Goal: Browse casually: Explore the website without a specific task or goal

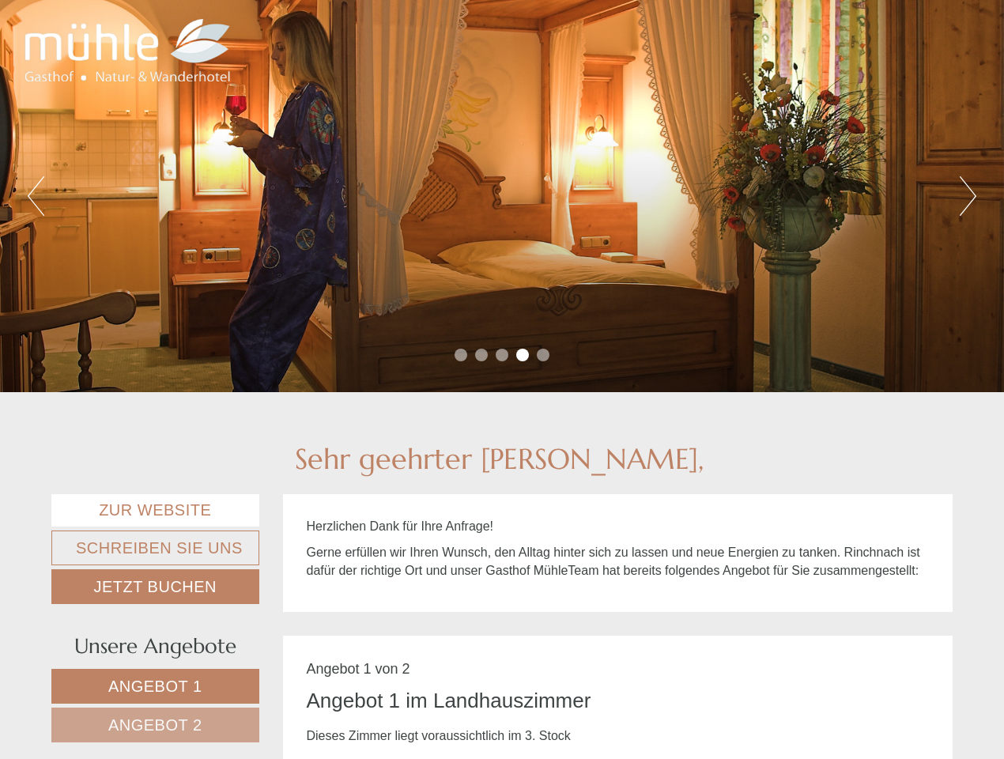
click at [502, 379] on div "Previous Next 1 2 3 4 5" at bounding box center [502, 196] width 1004 height 392
click at [36, 196] on button "Previous" at bounding box center [36, 196] width 17 height 40
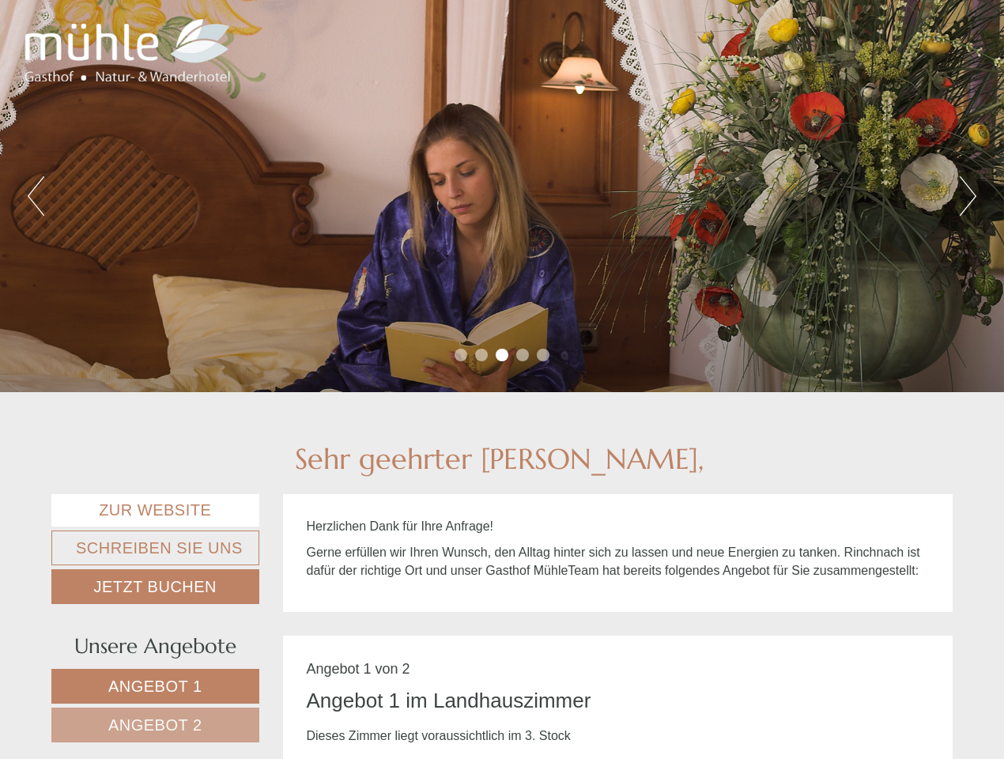
click at [502, 196] on div "Previous Next 1 2 3 4 5" at bounding box center [502, 196] width 1004 height 392
click at [967, 196] on button "Next" at bounding box center [967, 196] width 17 height 40
click at [461, 355] on li "1" at bounding box center [460, 354] width 13 height 13
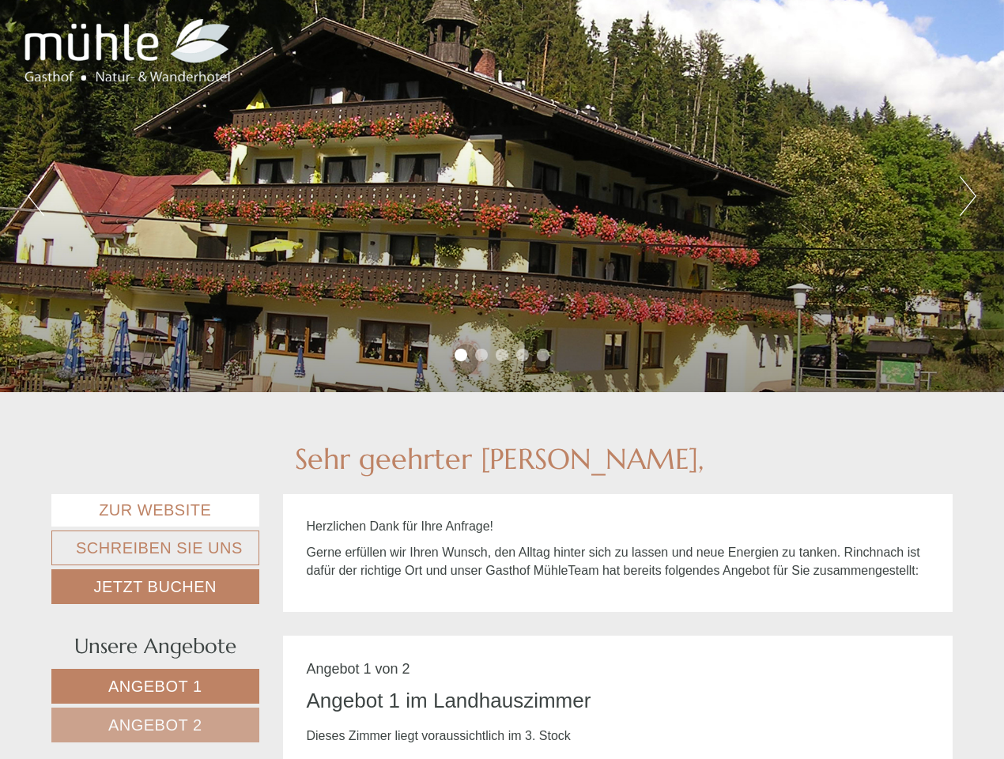
click at [481, 355] on li "2" at bounding box center [481, 354] width 13 height 13
click at [502, 355] on li "3" at bounding box center [501, 354] width 13 height 13
click at [522, 355] on li "4" at bounding box center [522, 354] width 13 height 13
click at [543, 355] on li "5" at bounding box center [543, 354] width 13 height 13
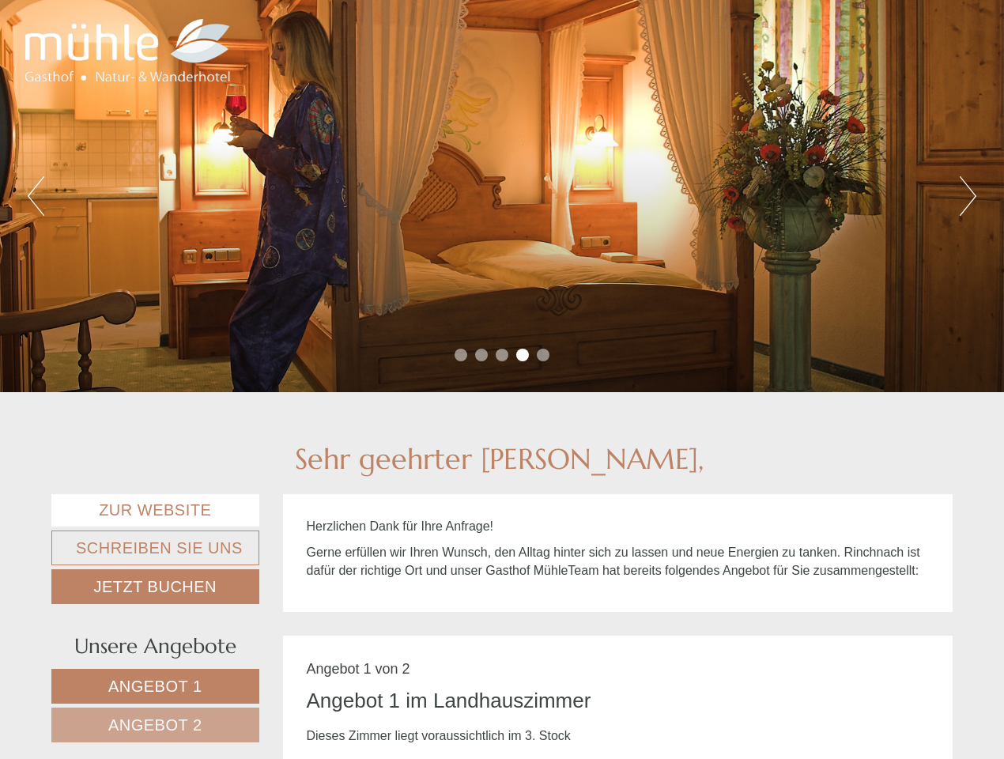
click at [155, 686] on span "Angebot 1" at bounding box center [155, 685] width 94 height 17
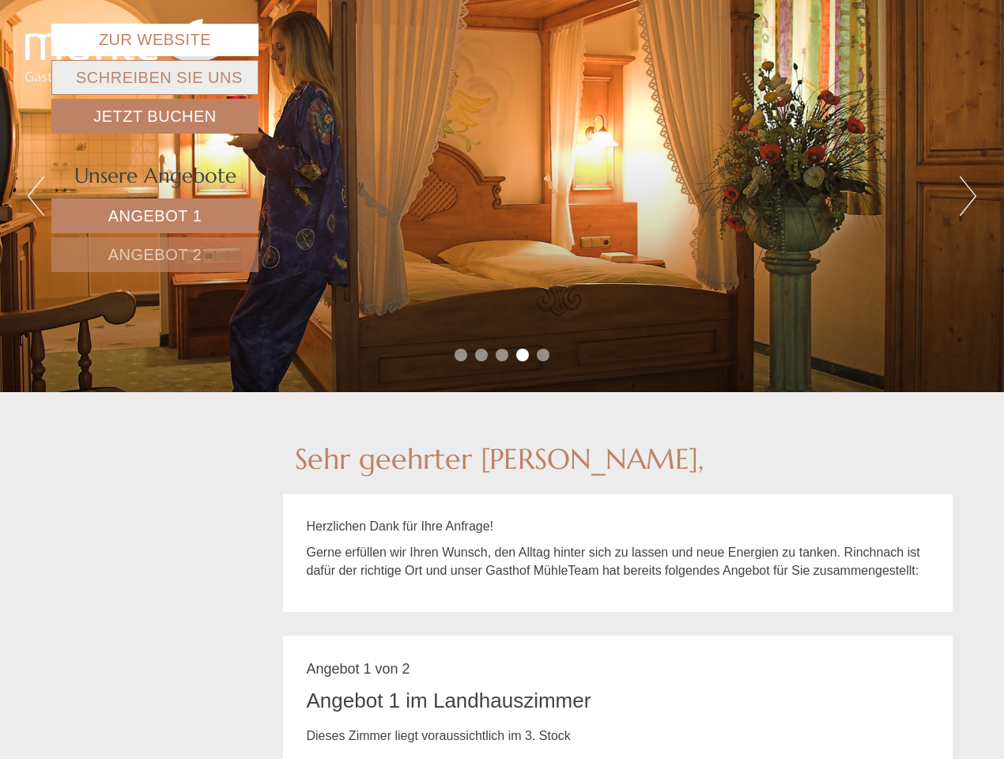
scroll to position [635, 0]
